Goal: Check status: Check status

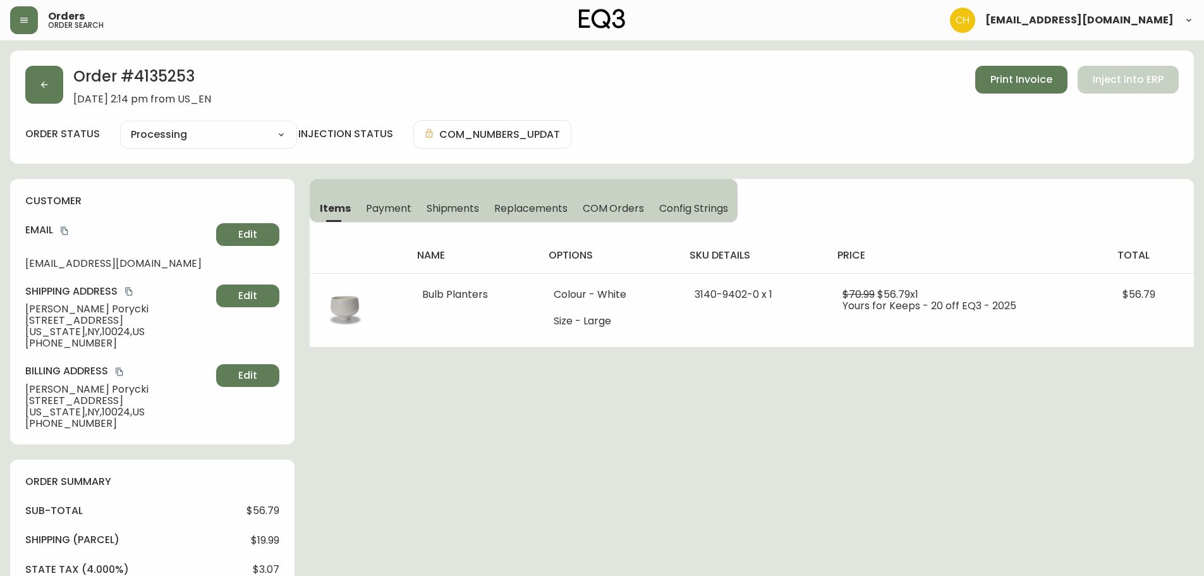
select select "PROCESSING"
click at [44, 87] on icon "button" at bounding box center [44, 85] width 7 height 7
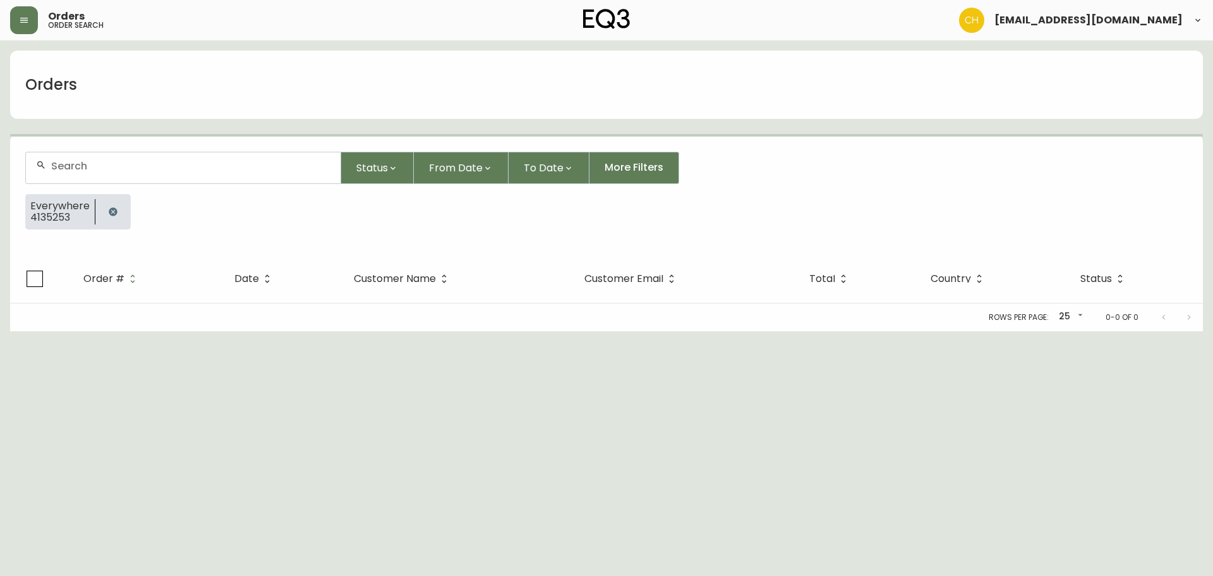
click at [80, 160] on input "text" at bounding box center [190, 166] width 279 height 12
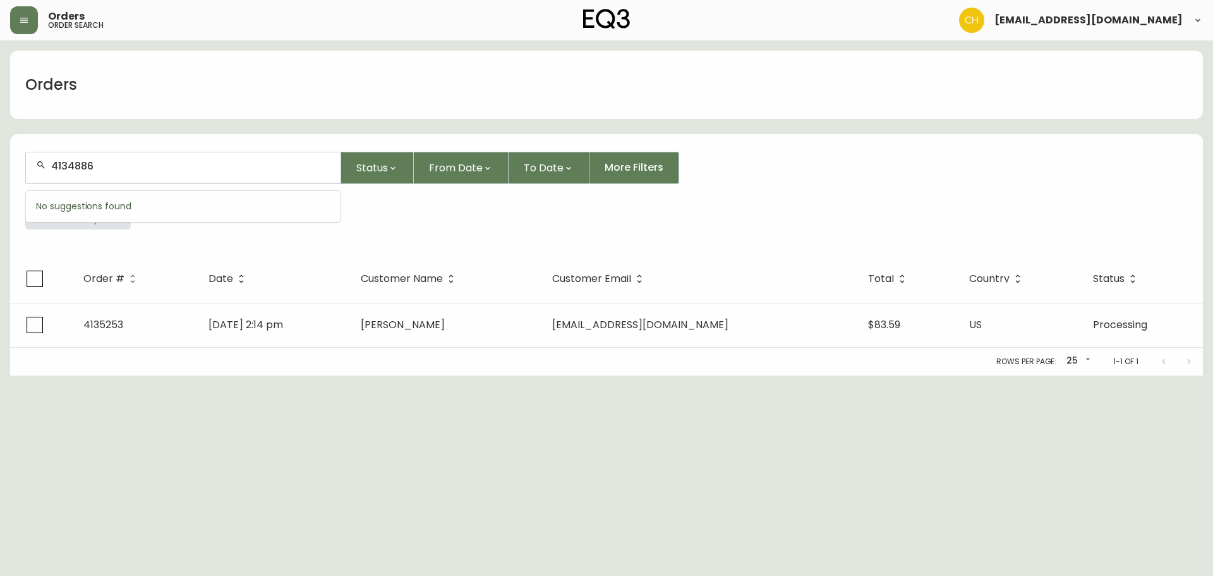
type input "4134886"
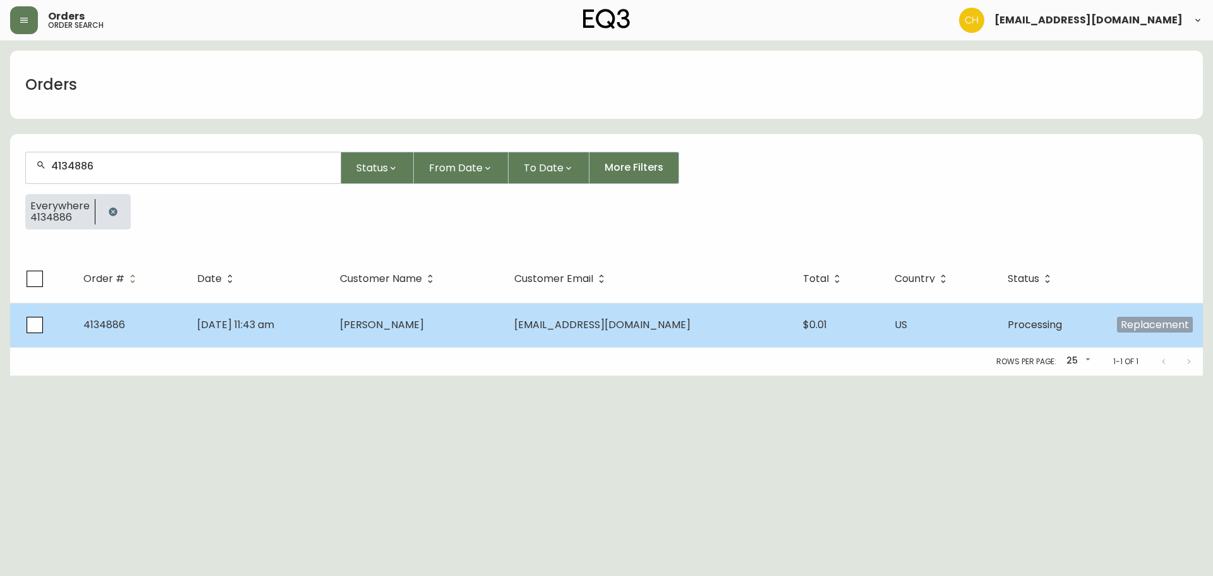
click at [765, 327] on td "[EMAIL_ADDRESS][DOMAIN_NAME]" at bounding box center [648, 325] width 288 height 44
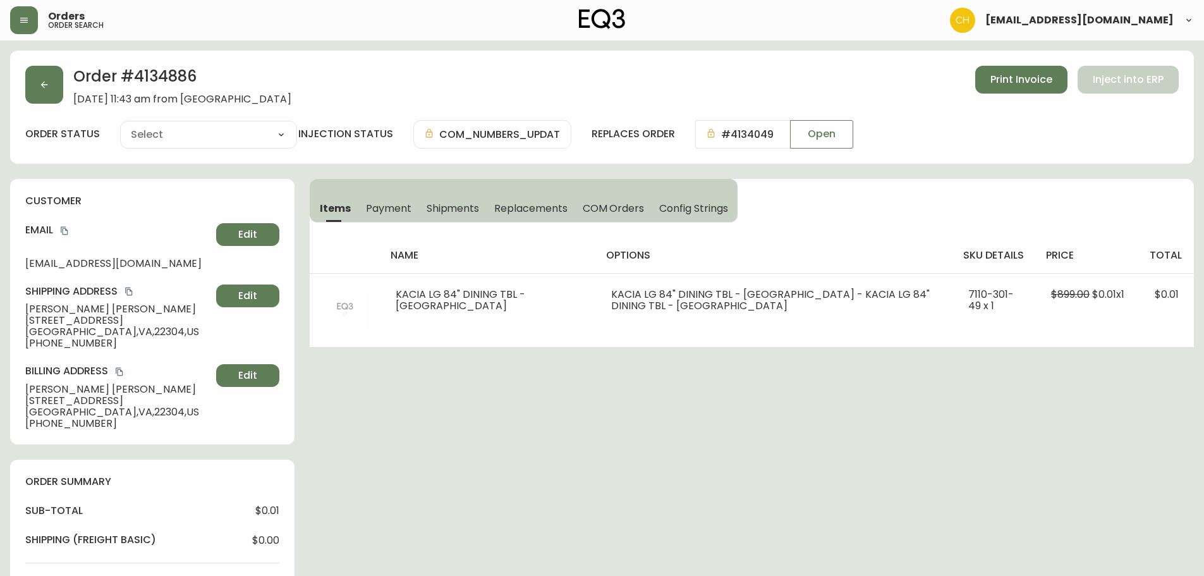
type input "Processing"
select select "PROCESSING"
click at [47, 88] on icon "button" at bounding box center [44, 85] width 10 height 10
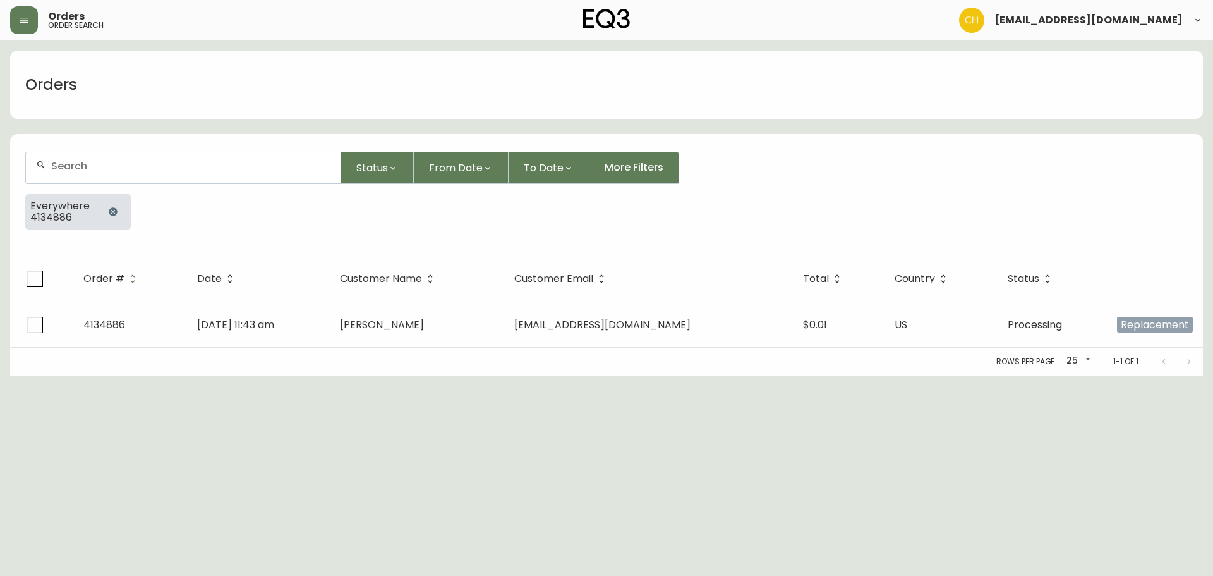
click at [60, 166] on input "text" at bounding box center [190, 166] width 279 height 12
type input "4134908"
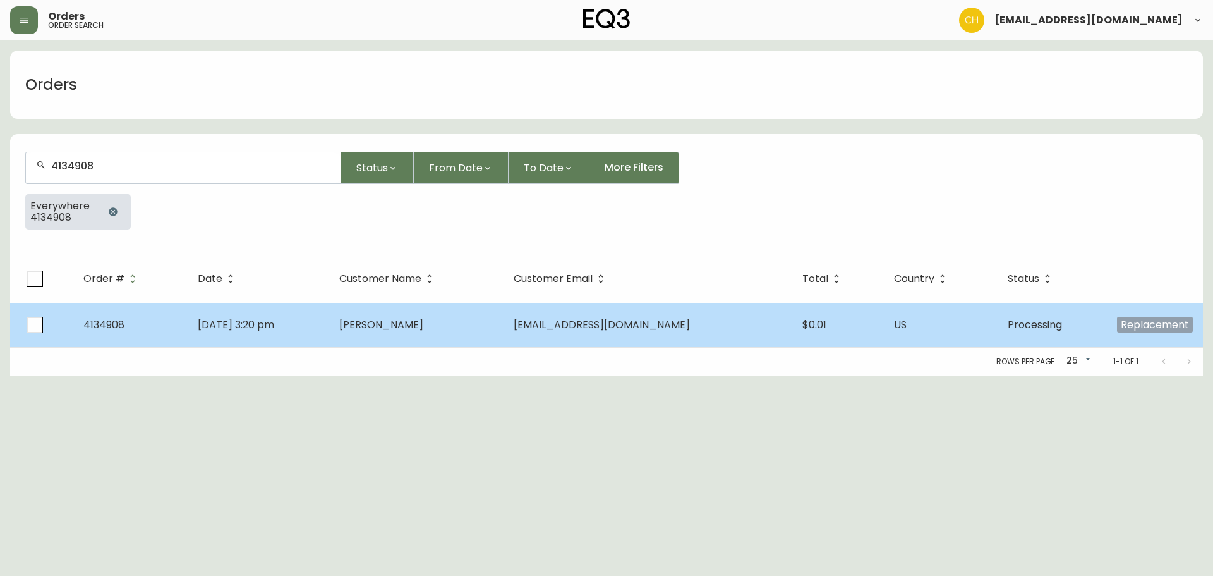
click at [330, 323] on td "[DATE] 3:20 pm" at bounding box center [259, 325] width 142 height 44
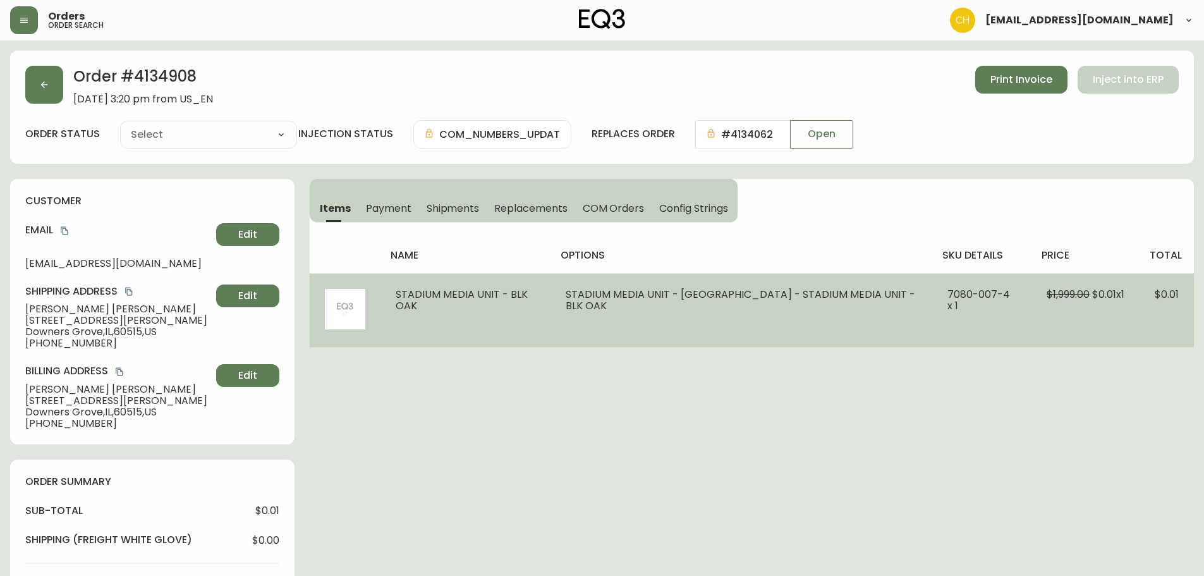
type input "Processing"
select select "PROCESSING"
